Goal: Communication & Community: Answer question/provide support

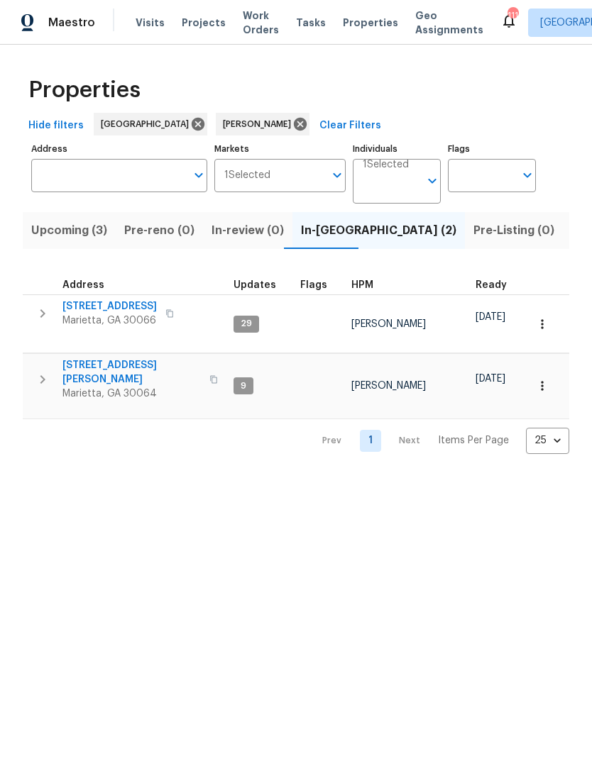
click at [118, 309] on span "[STREET_ADDRESS]" at bounding box center [109, 306] width 94 height 14
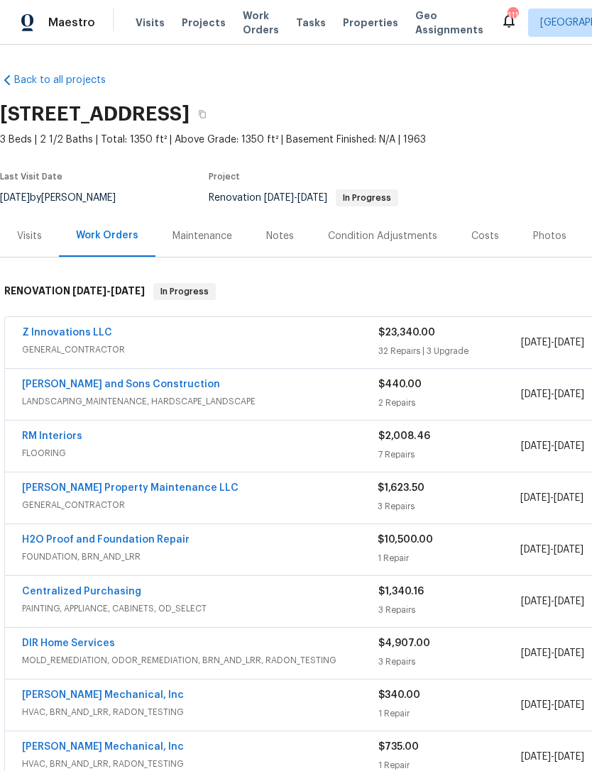
click at [137, 535] on link "H2O Proof and Foundation Repair" at bounding box center [105, 540] width 167 height 10
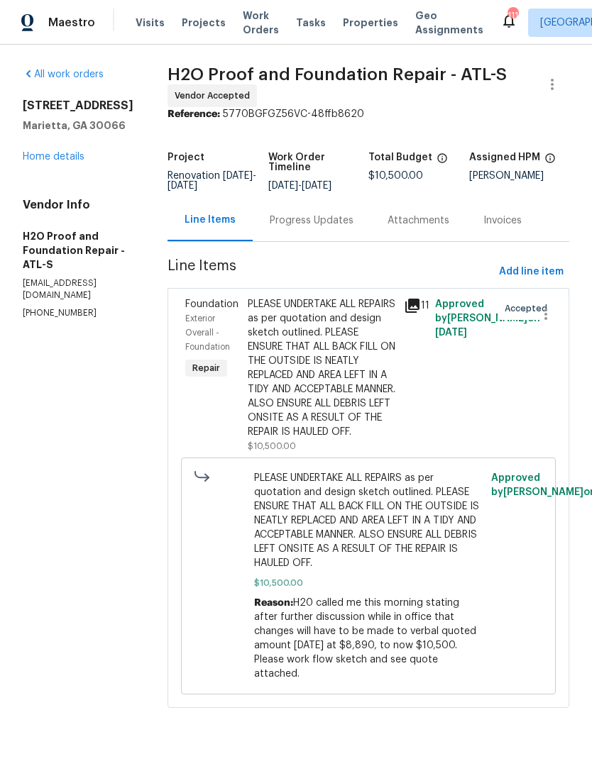
click at [270, 223] on div "Progress Updates" at bounding box center [312, 221] width 84 height 14
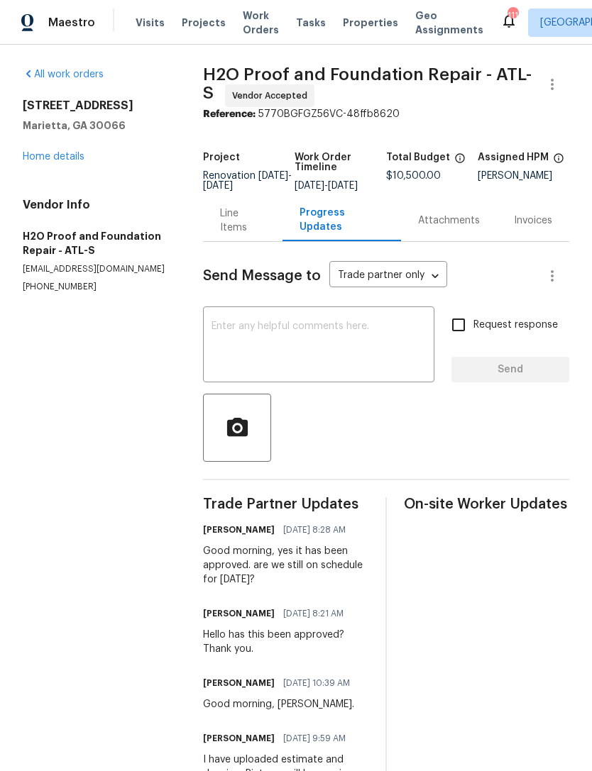
click at [316, 338] on textarea at bounding box center [318, 346] width 214 height 50
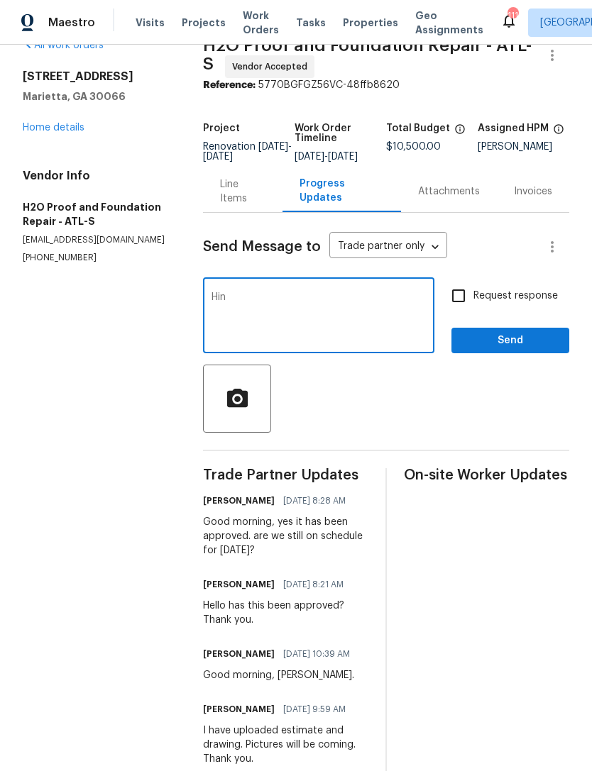
scroll to position [28, 0]
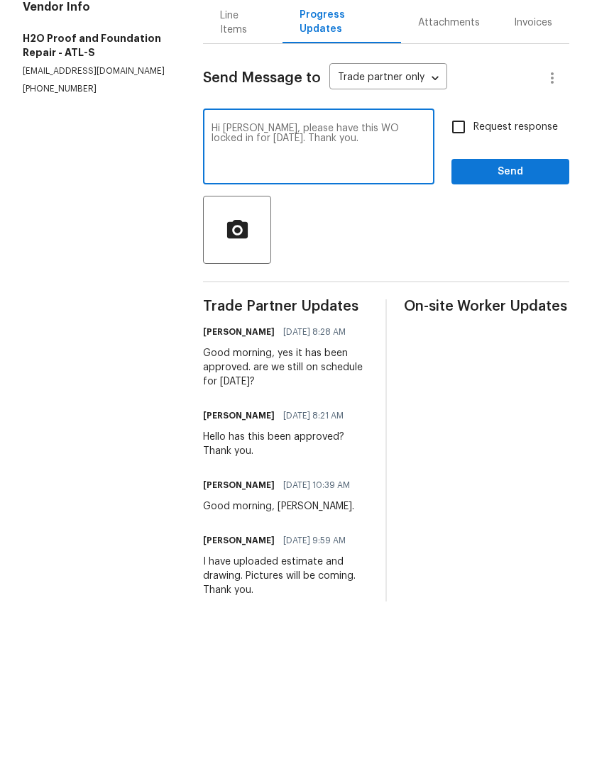
type textarea "Hi [PERSON_NAME], please have this WO locked in for [DATE]. Thank you."
click at [461, 282] on input "Request response" at bounding box center [458, 297] width 30 height 30
checkbox input "true"
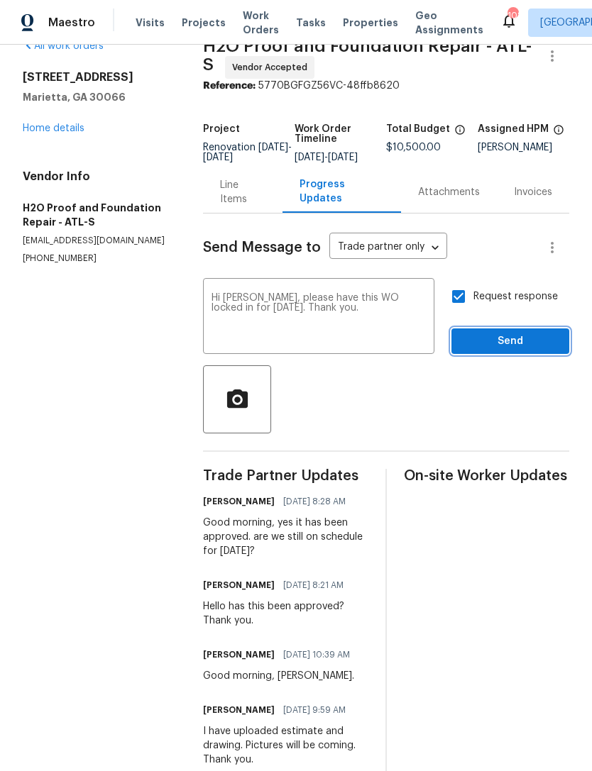
click at [529, 333] on span "Send" at bounding box center [510, 342] width 95 height 18
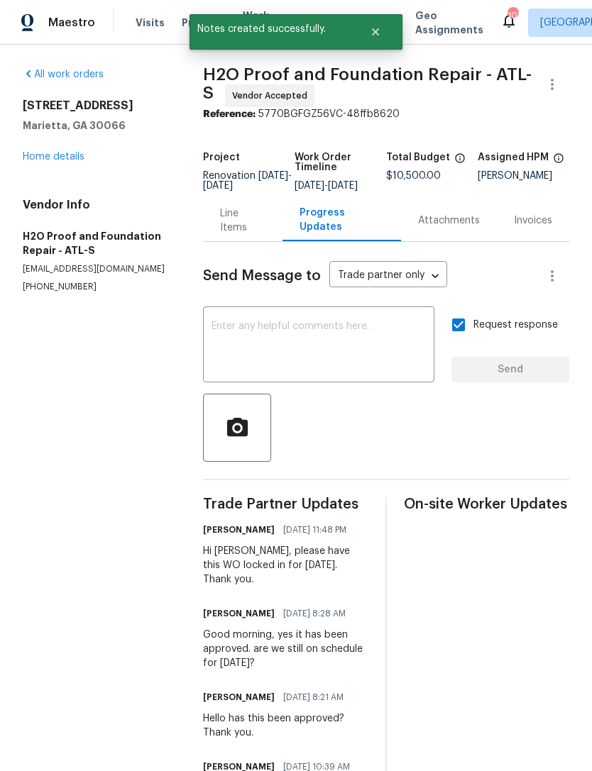
click at [70, 160] on link "Home details" at bounding box center [54, 157] width 62 height 10
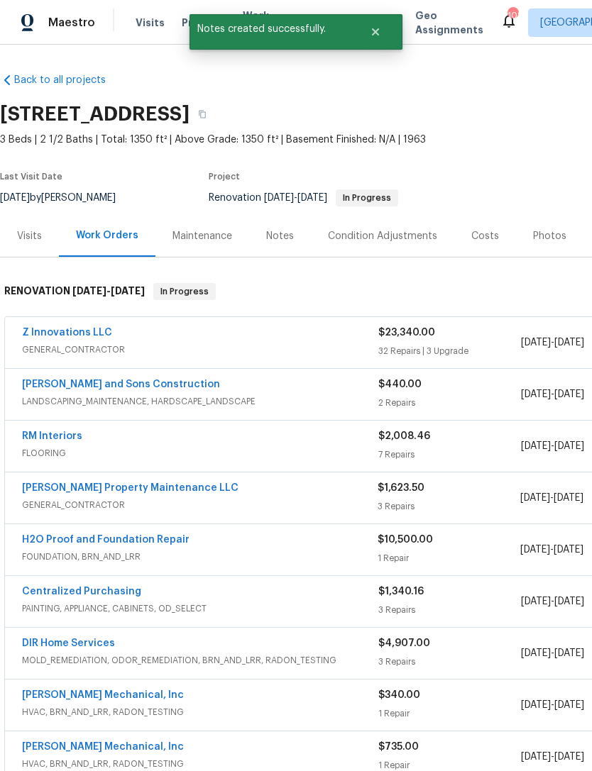
click at [26, 241] on div "Visits" at bounding box center [29, 236] width 25 height 14
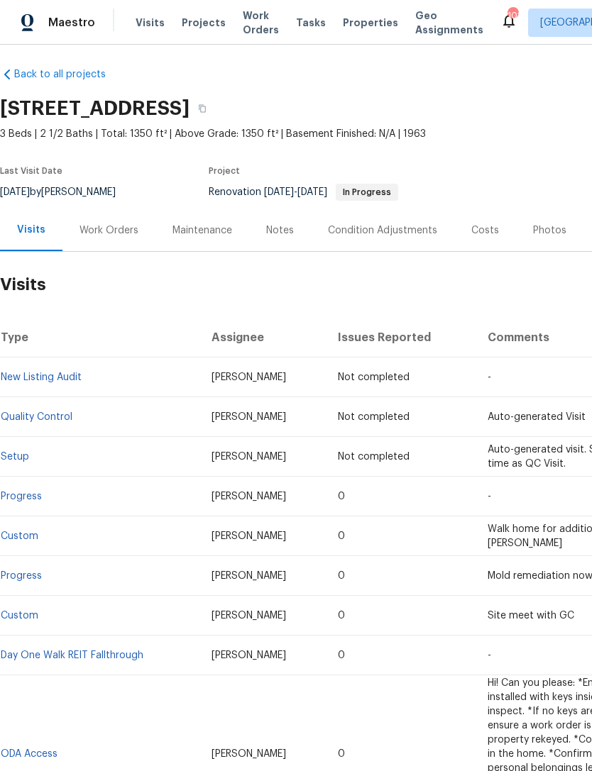
scroll to position [6, 0]
click at [277, 231] on div "Notes" at bounding box center [280, 230] width 28 height 14
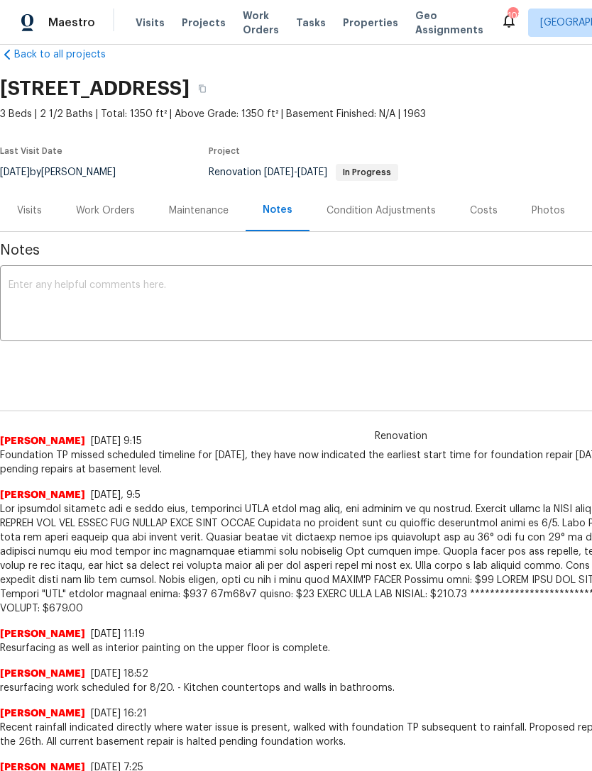
scroll to position [26, 0]
